Goal: Information Seeking & Learning: Learn about a topic

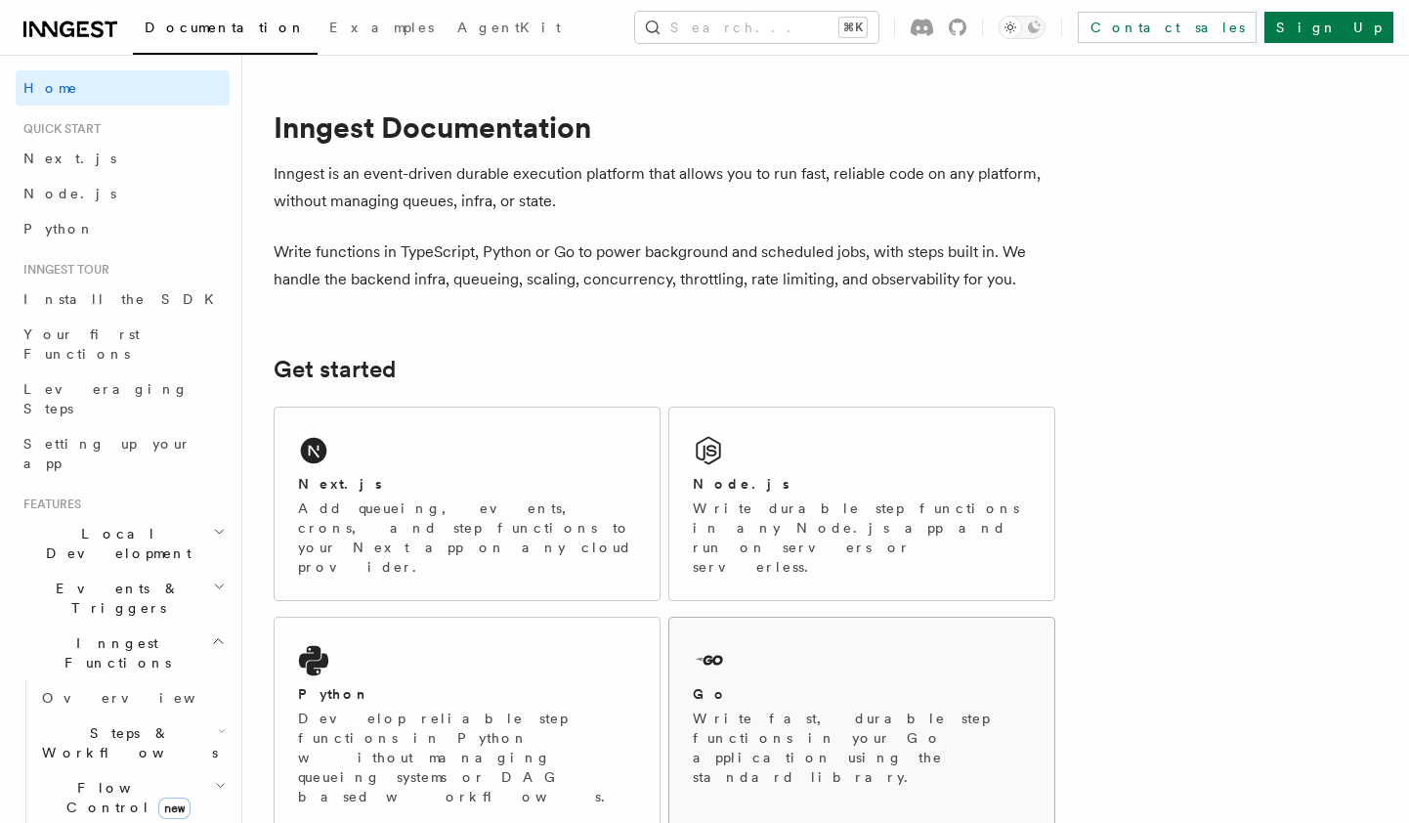
click at [708, 684] on h2 "Go" at bounding box center [710, 694] width 35 height 20
click at [479, 684] on div "Python" at bounding box center [467, 694] width 338 height 21
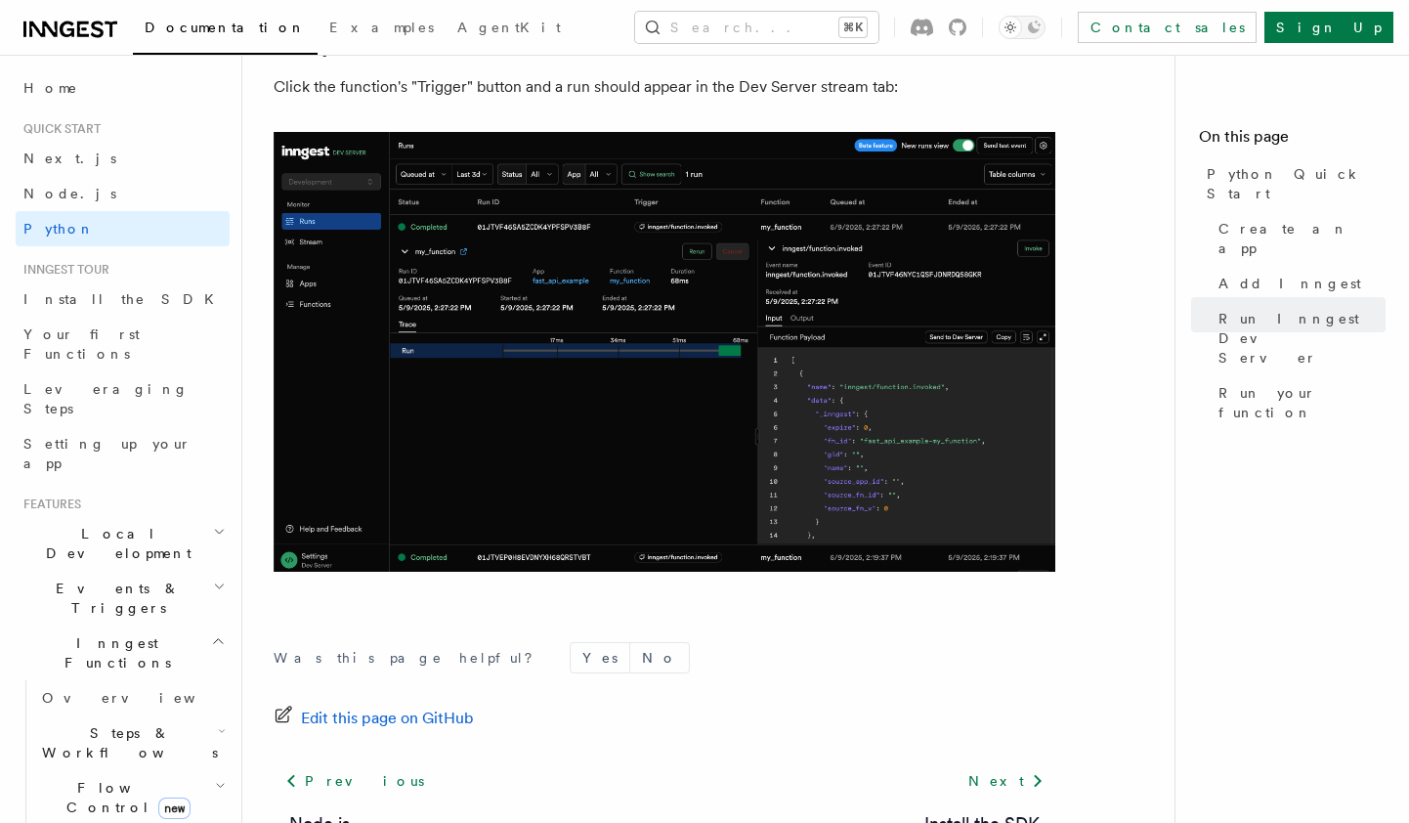
scroll to position [3955, 0]
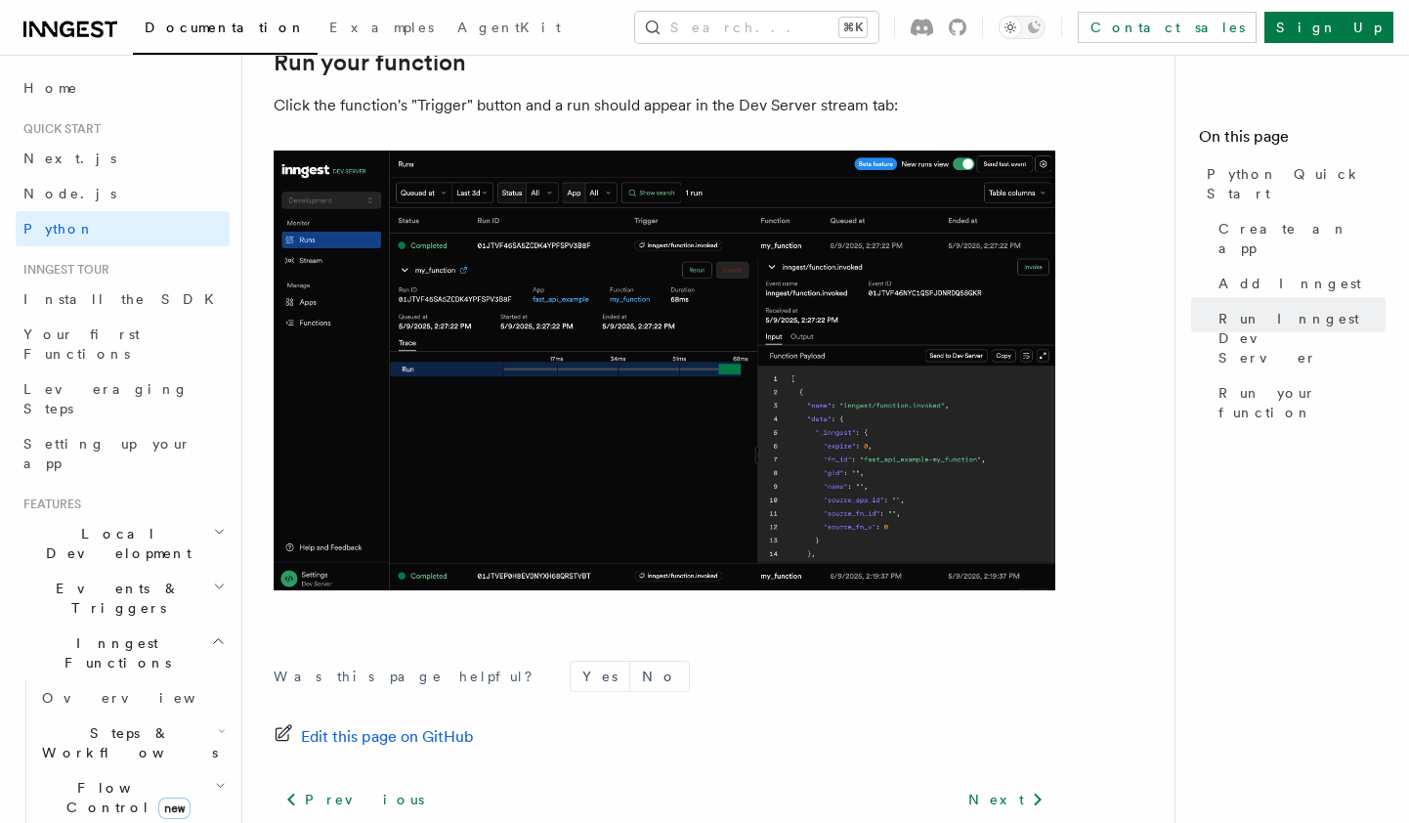
click at [127, 723] on span "Steps & Workflows" at bounding box center [126, 742] width 184 height 39
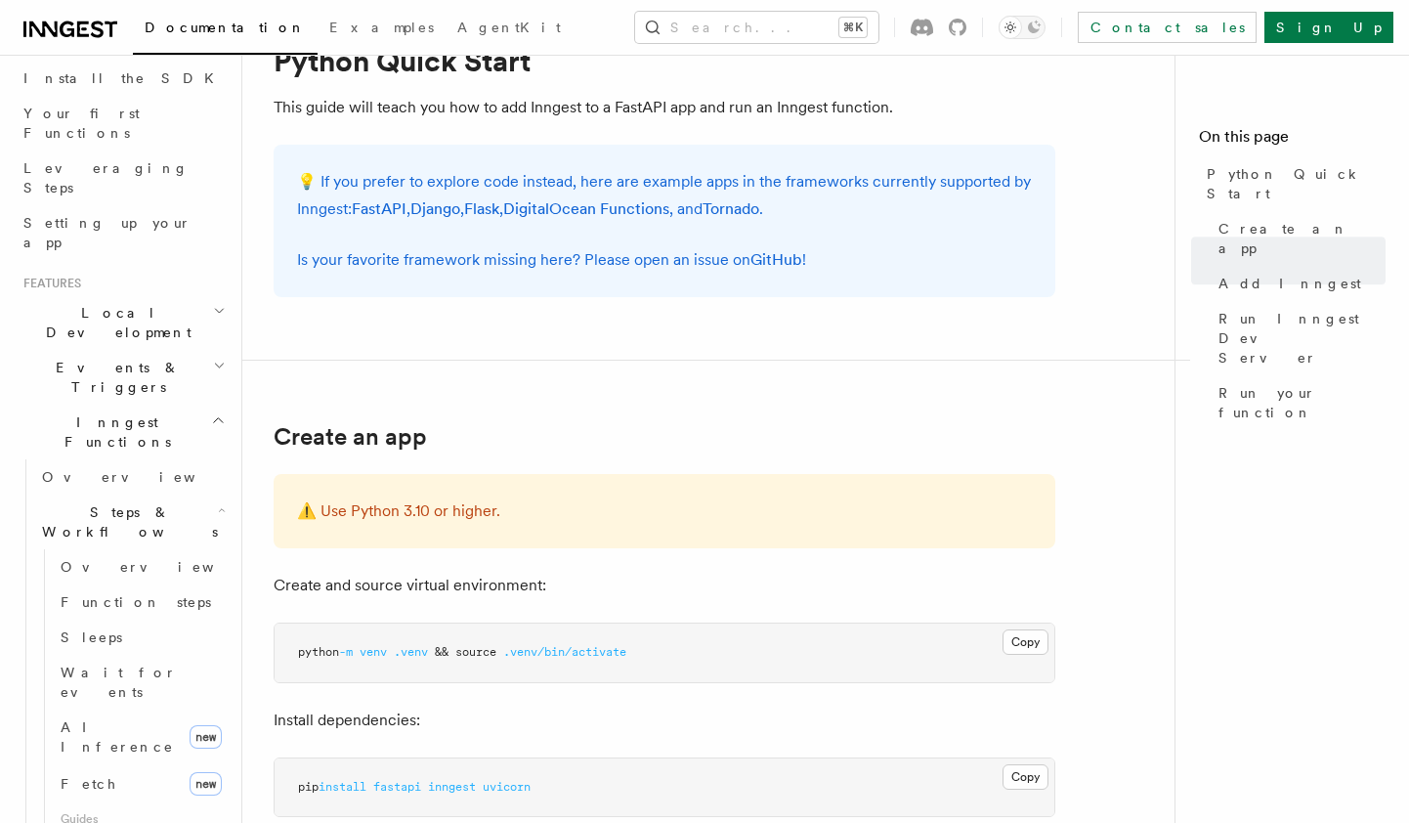
scroll to position [0, 0]
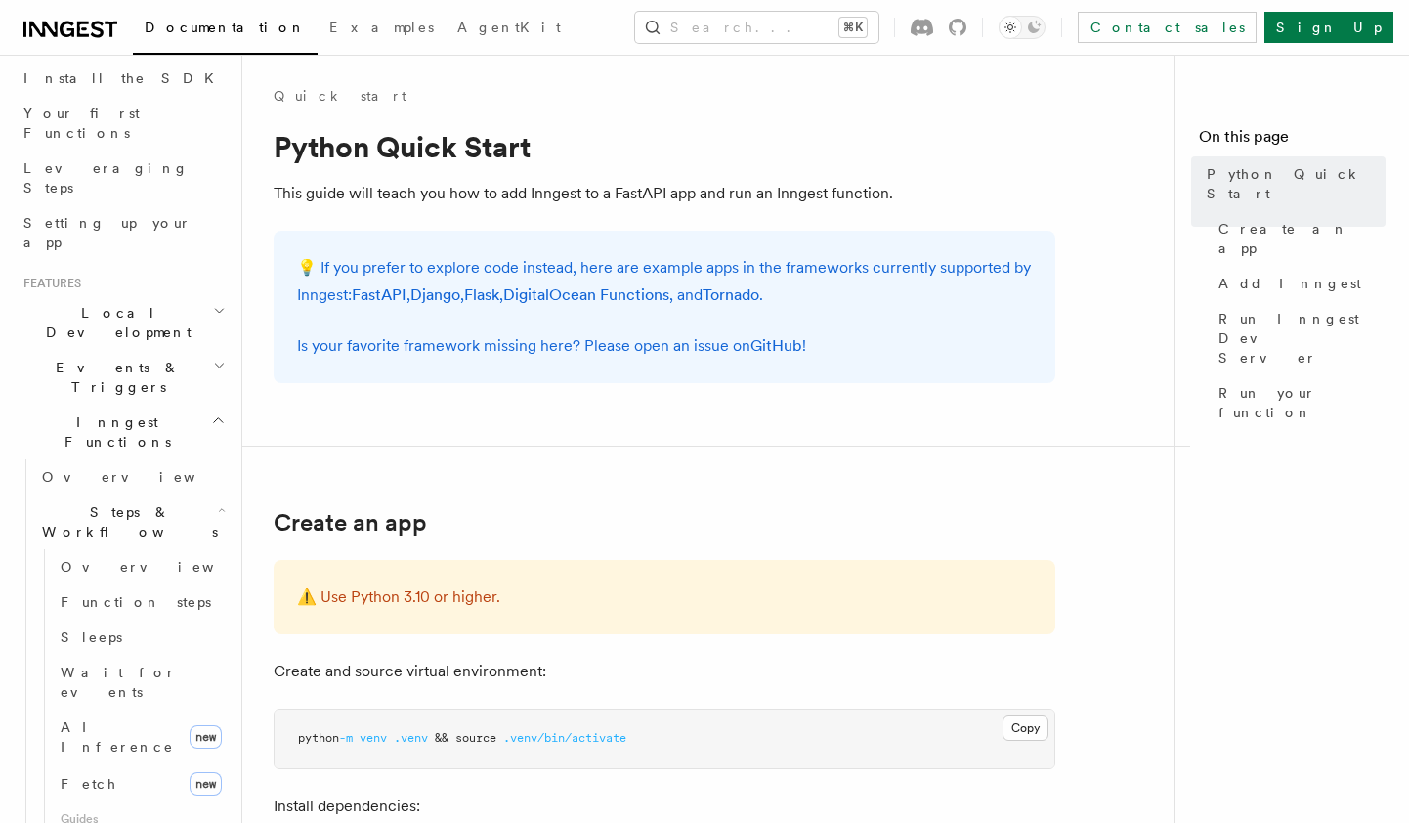
click at [1247, 522] on nav "On this page Python Quick Start Create an app Add Inngest Run Inngest Dev Serve…" at bounding box center [1292, 439] width 235 height 768
click at [94, 32] on icon at bounding box center [70, 29] width 94 height 23
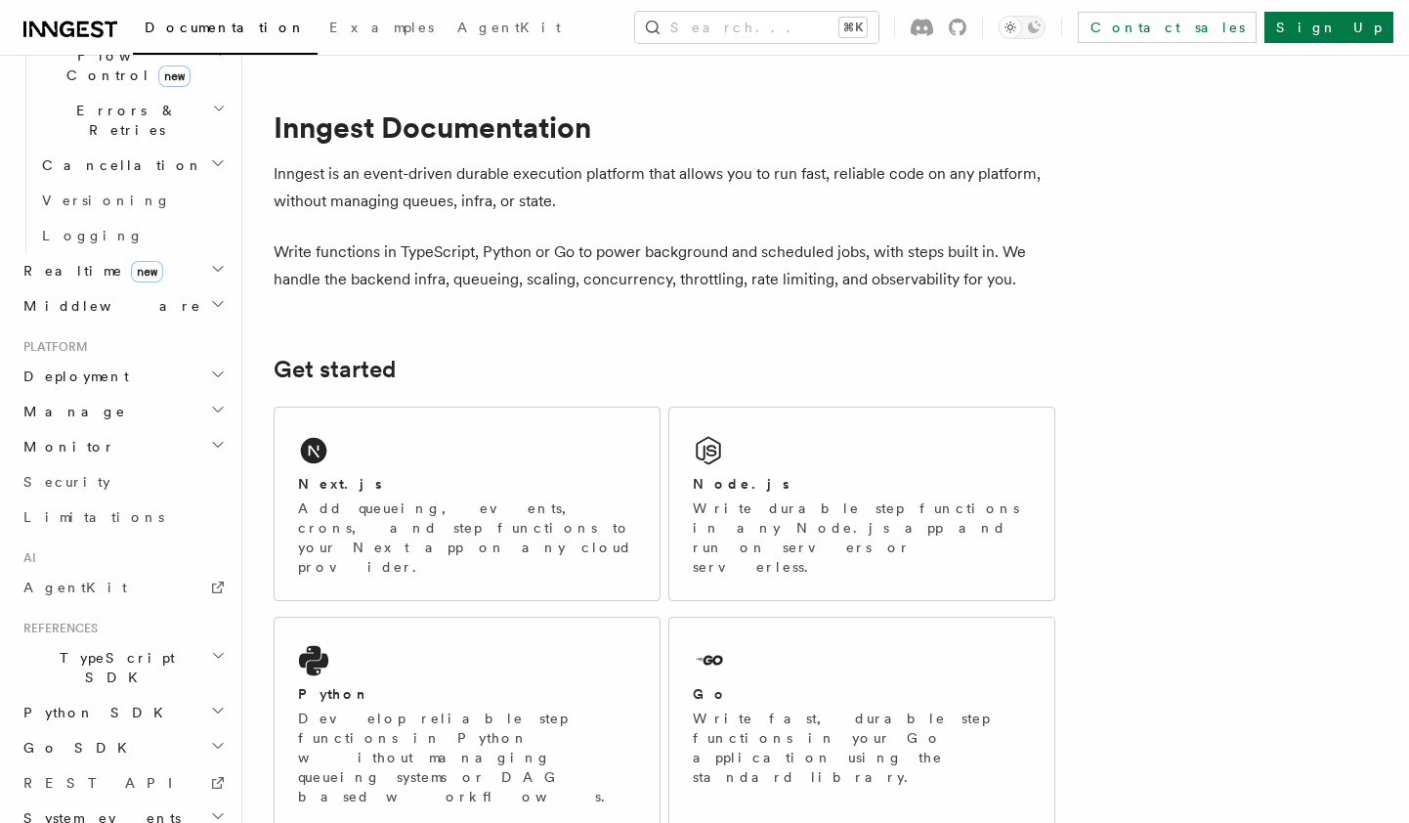
scroll to position [741, 0]
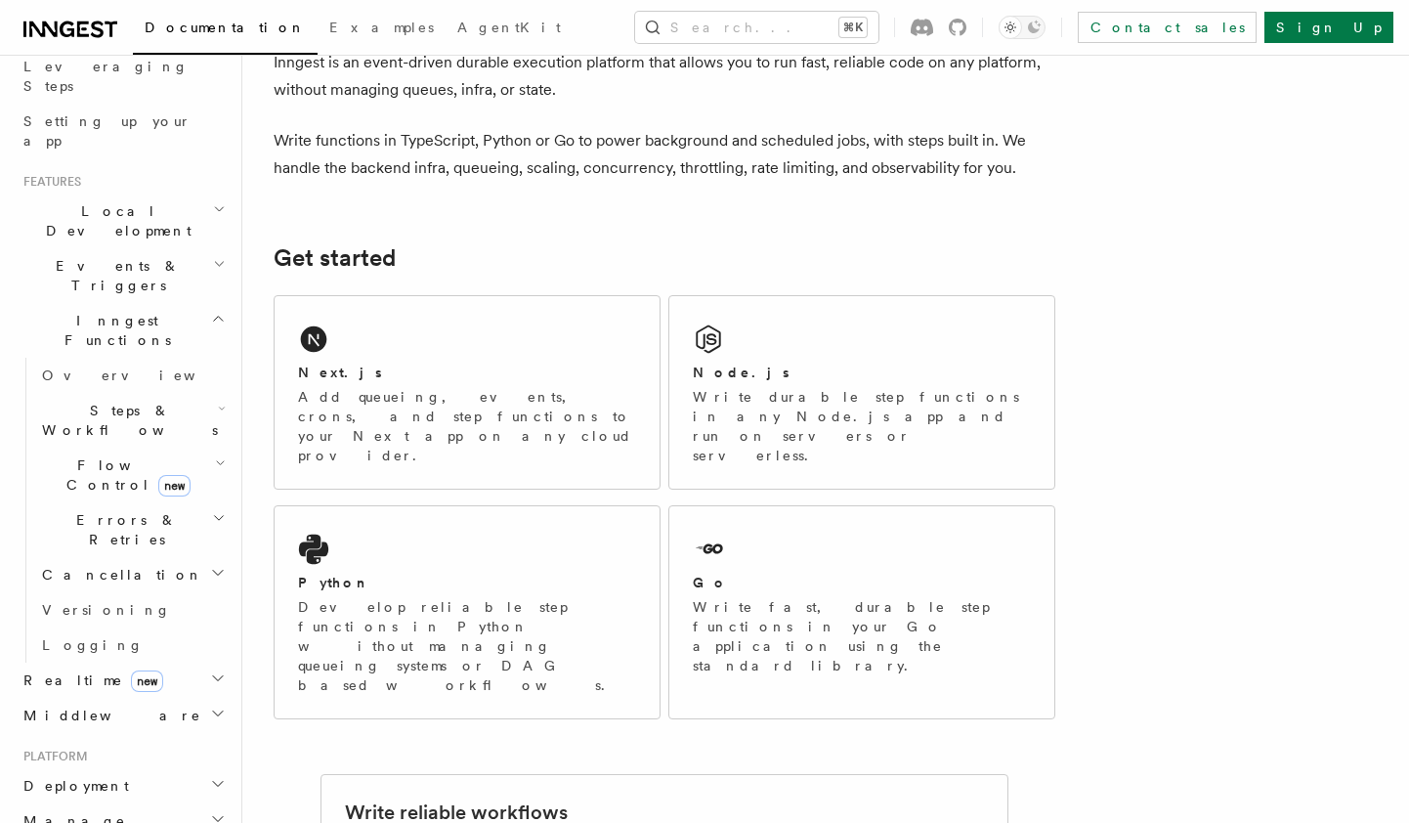
scroll to position [315, 0]
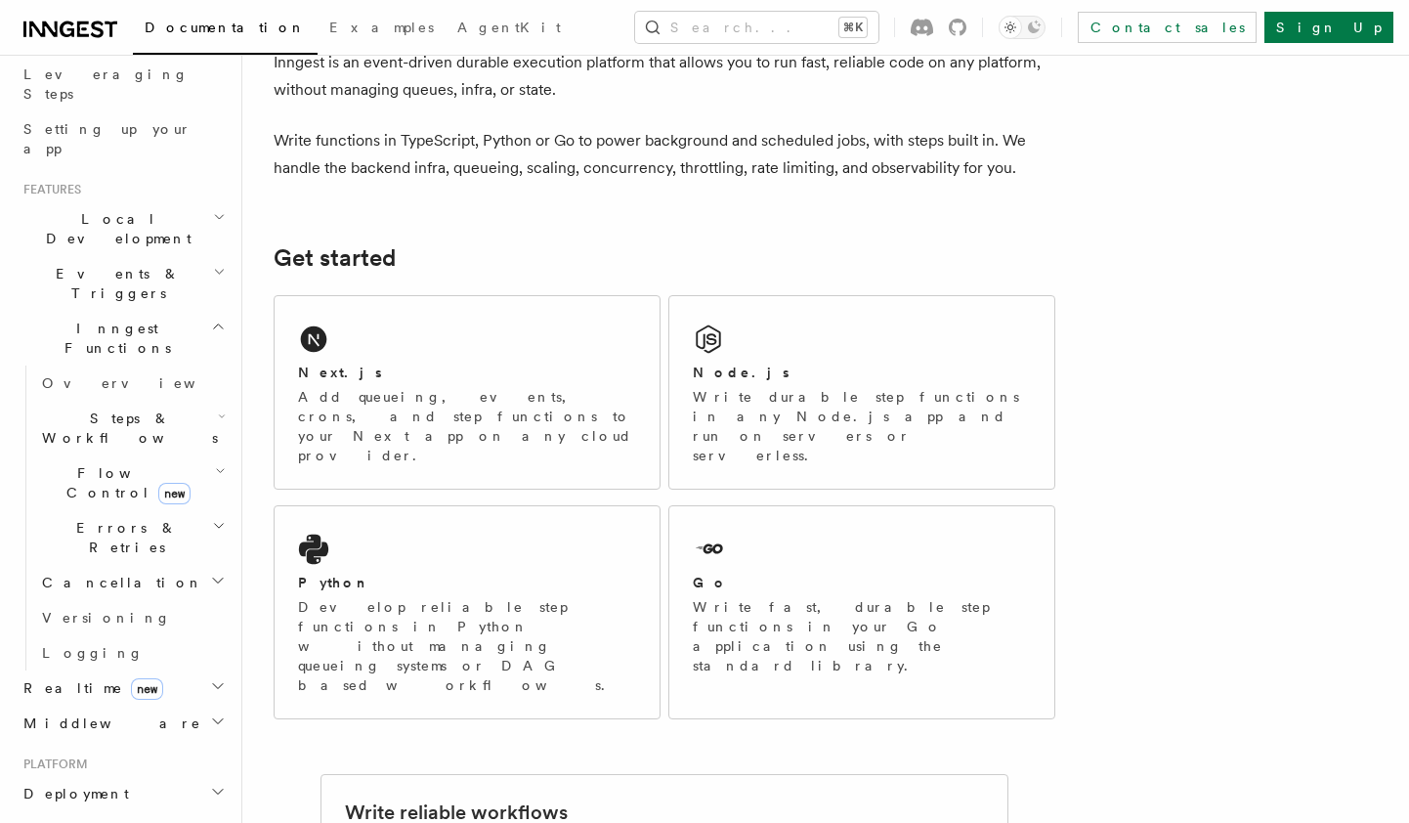
click at [216, 463] on icon "button" at bounding box center [220, 471] width 11 height 16
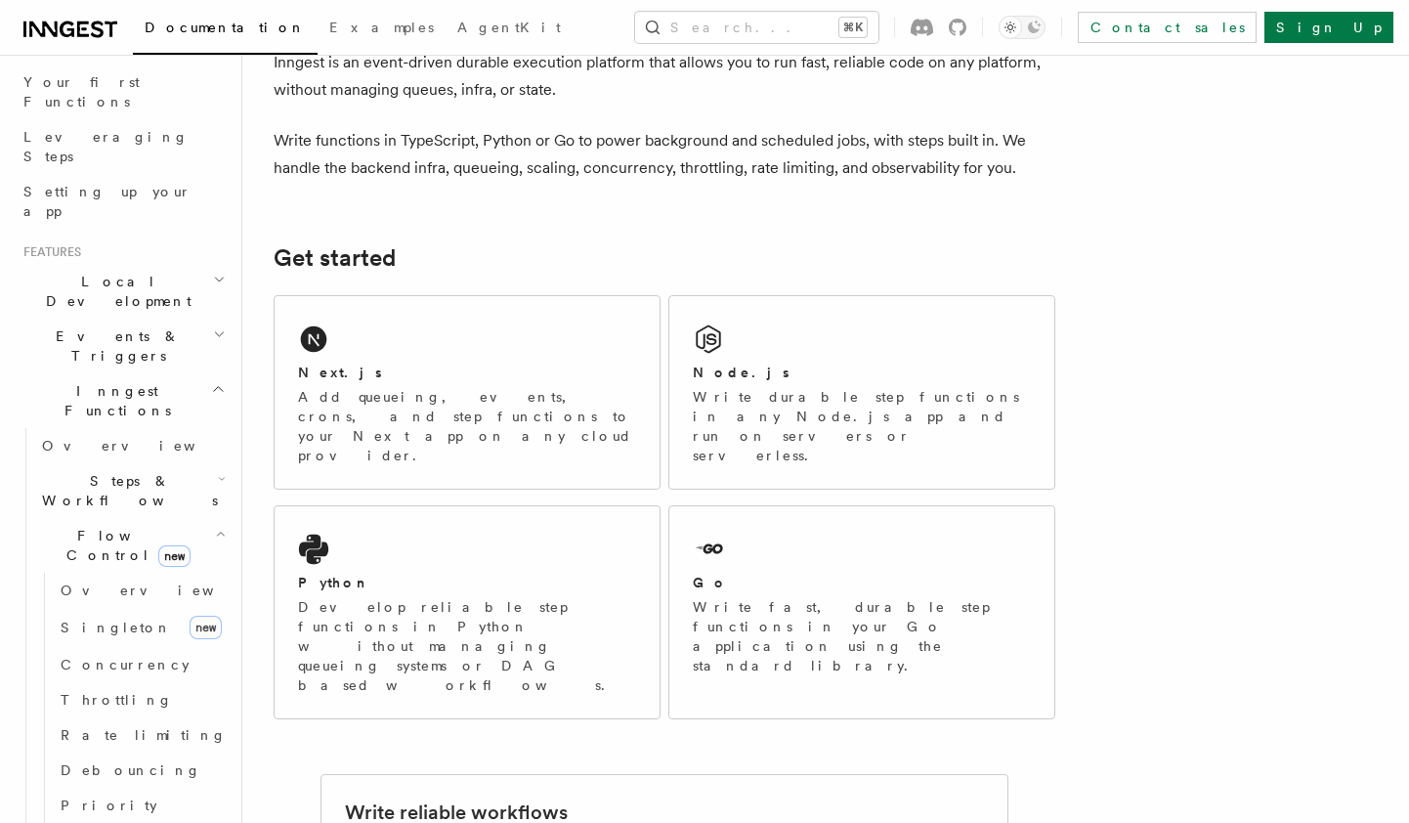
scroll to position [238, 0]
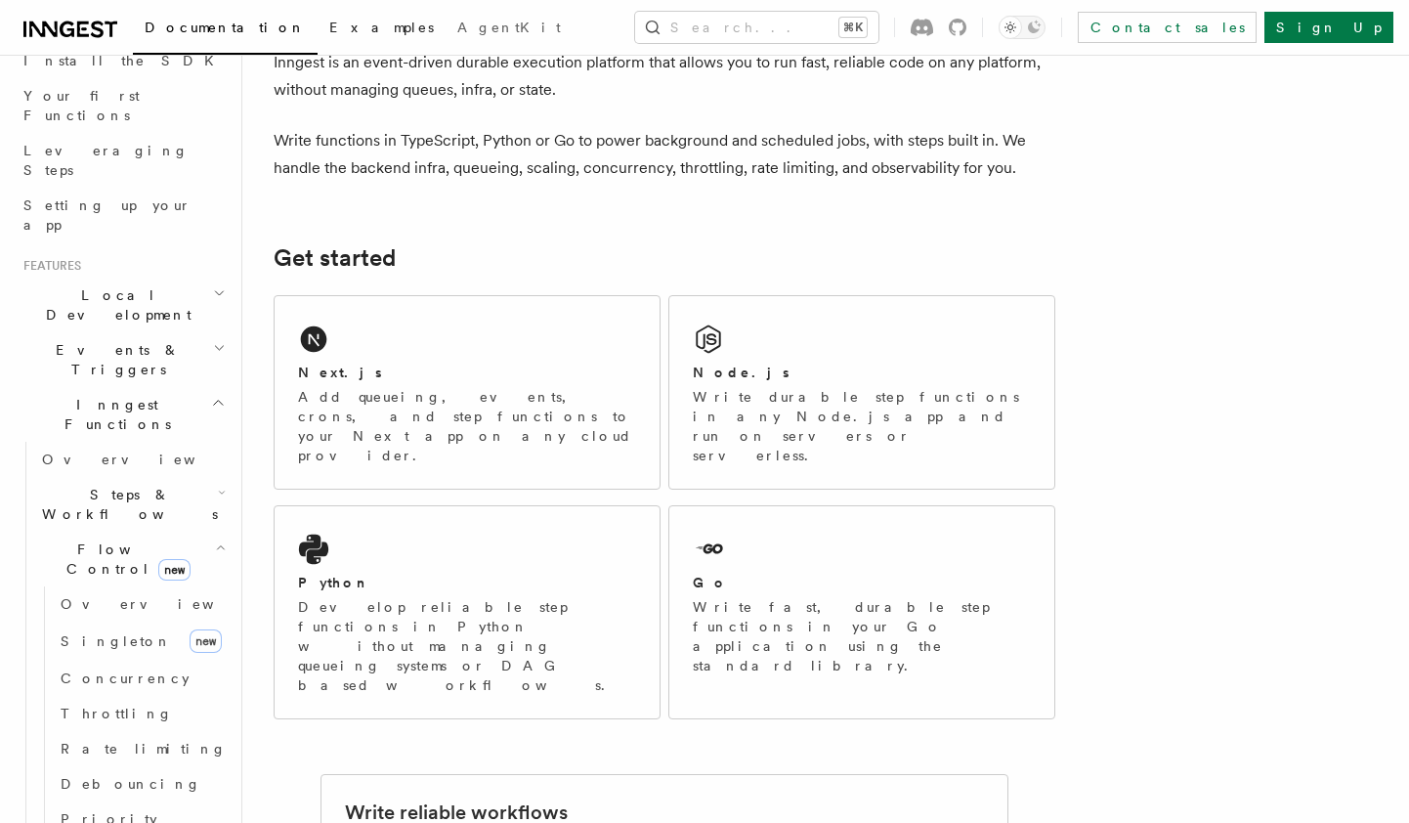
click at [329, 34] on span "Examples" at bounding box center [381, 28] width 105 height 16
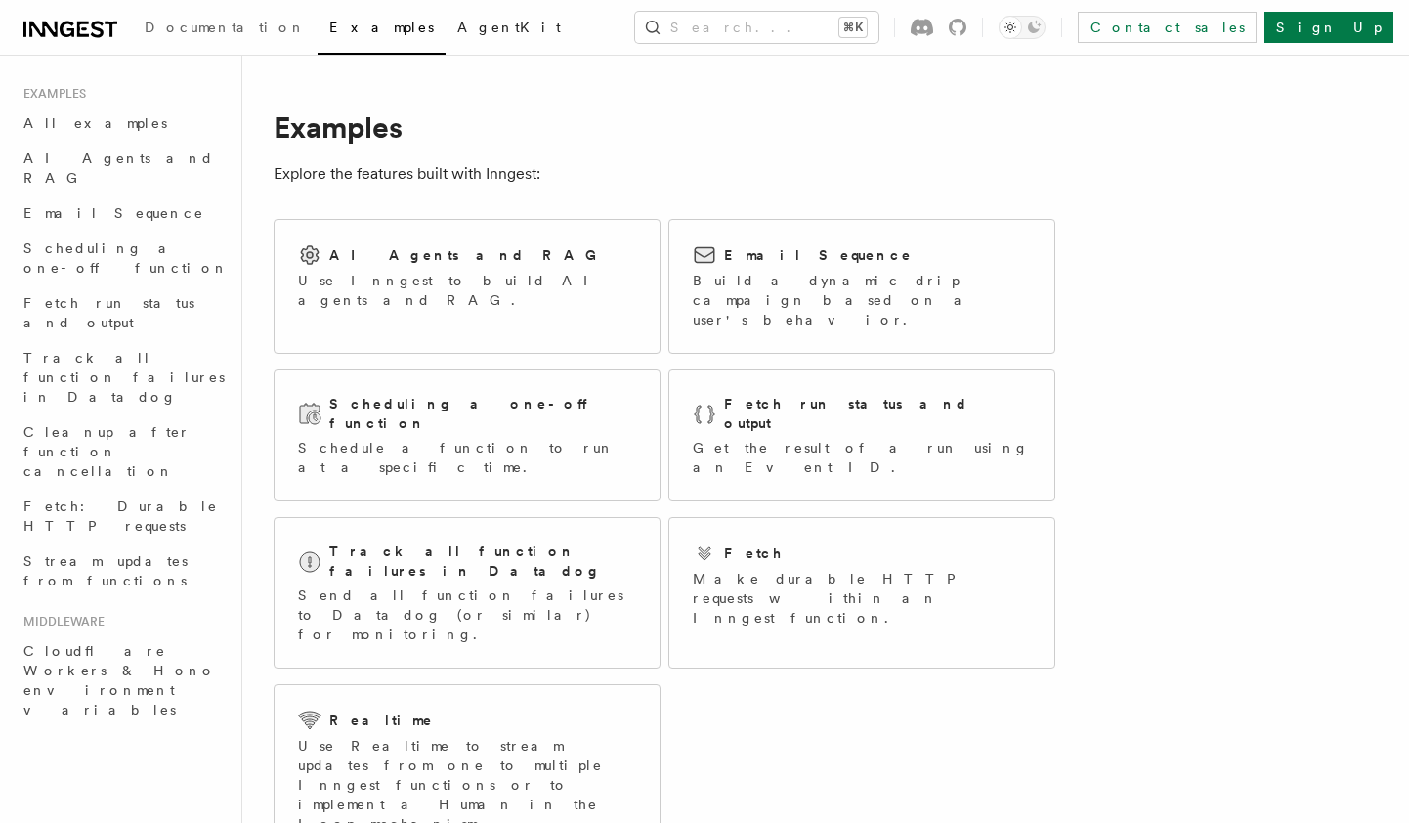
click at [457, 28] on span "AgentKit" at bounding box center [509, 28] width 104 height 16
